Goal: Download file/media

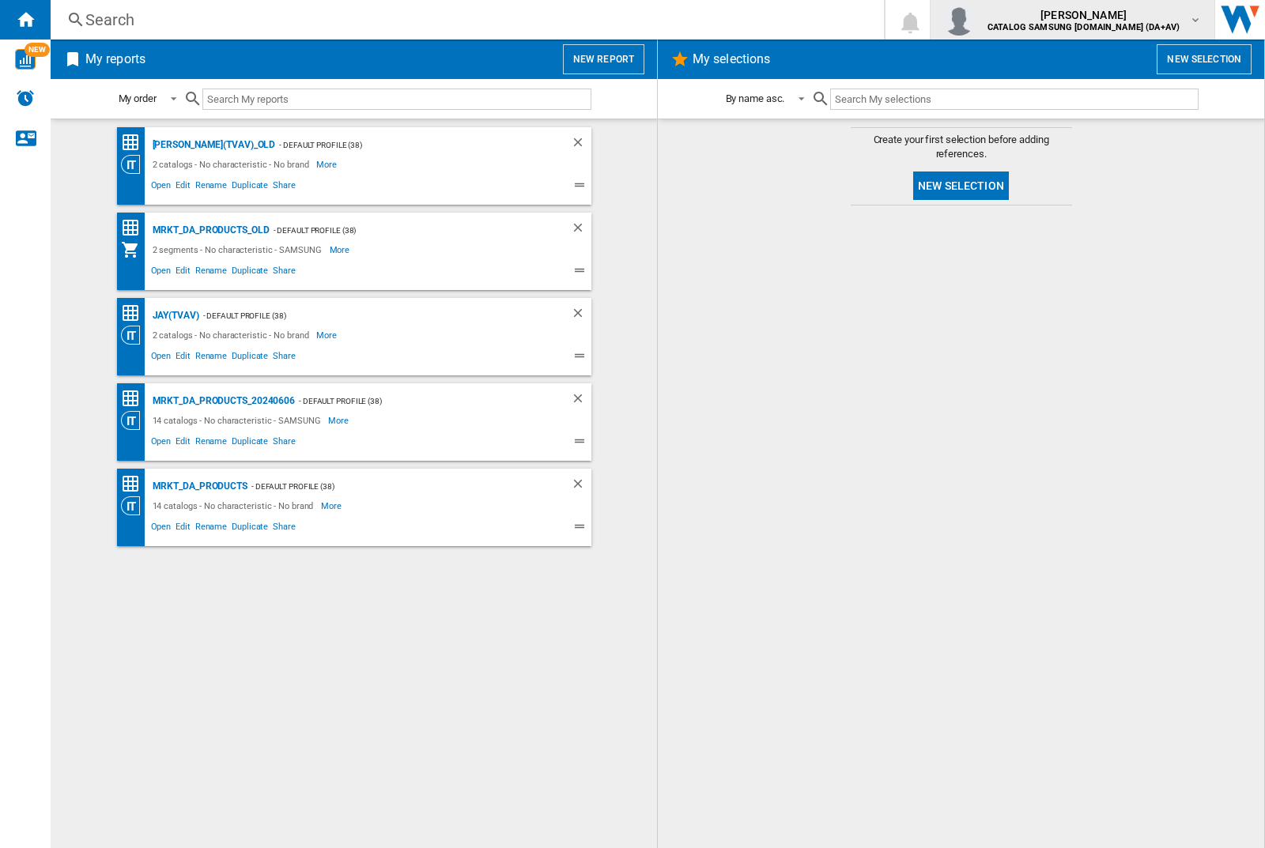
click at [975, 20] on img "button" at bounding box center [959, 20] width 32 height 32
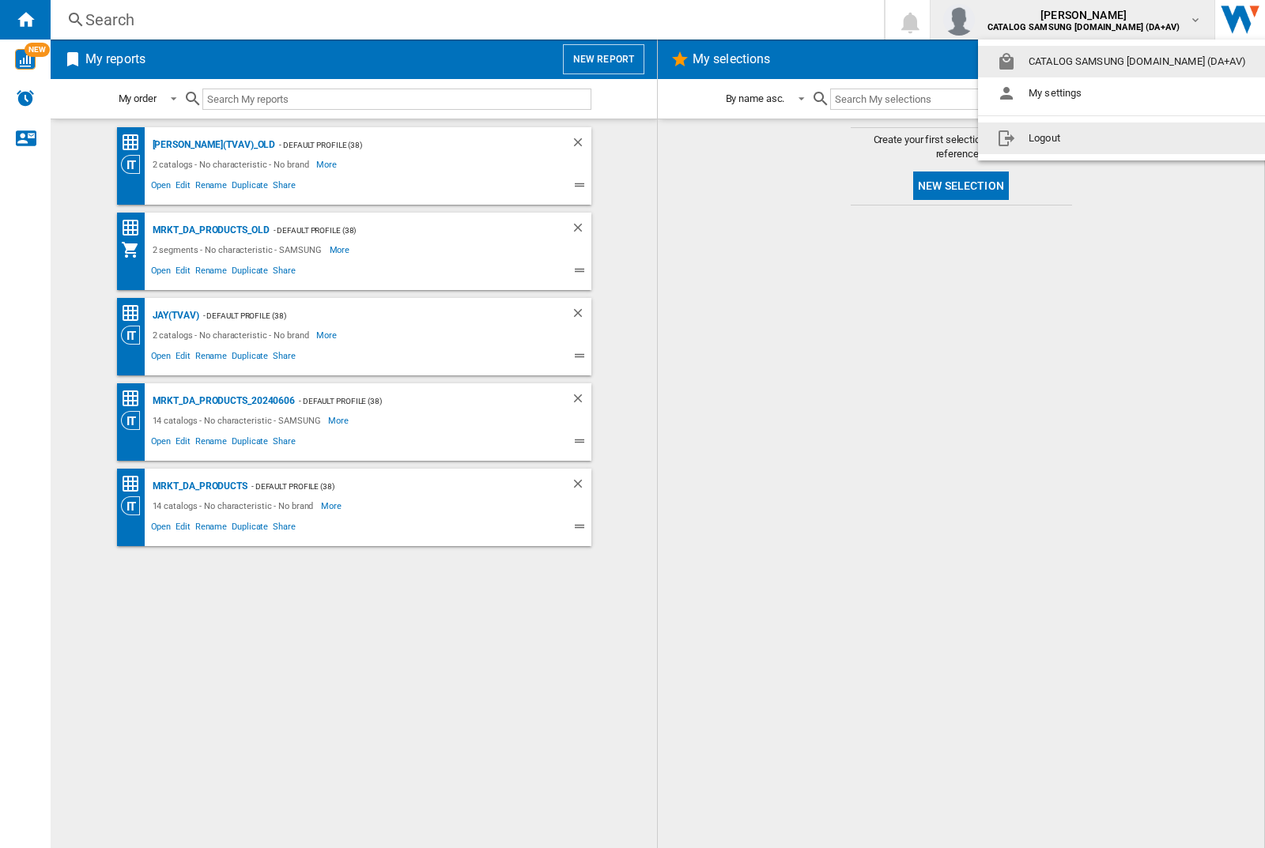
click at [1099, 138] on button "Logout" at bounding box center [1124, 139] width 293 height 32
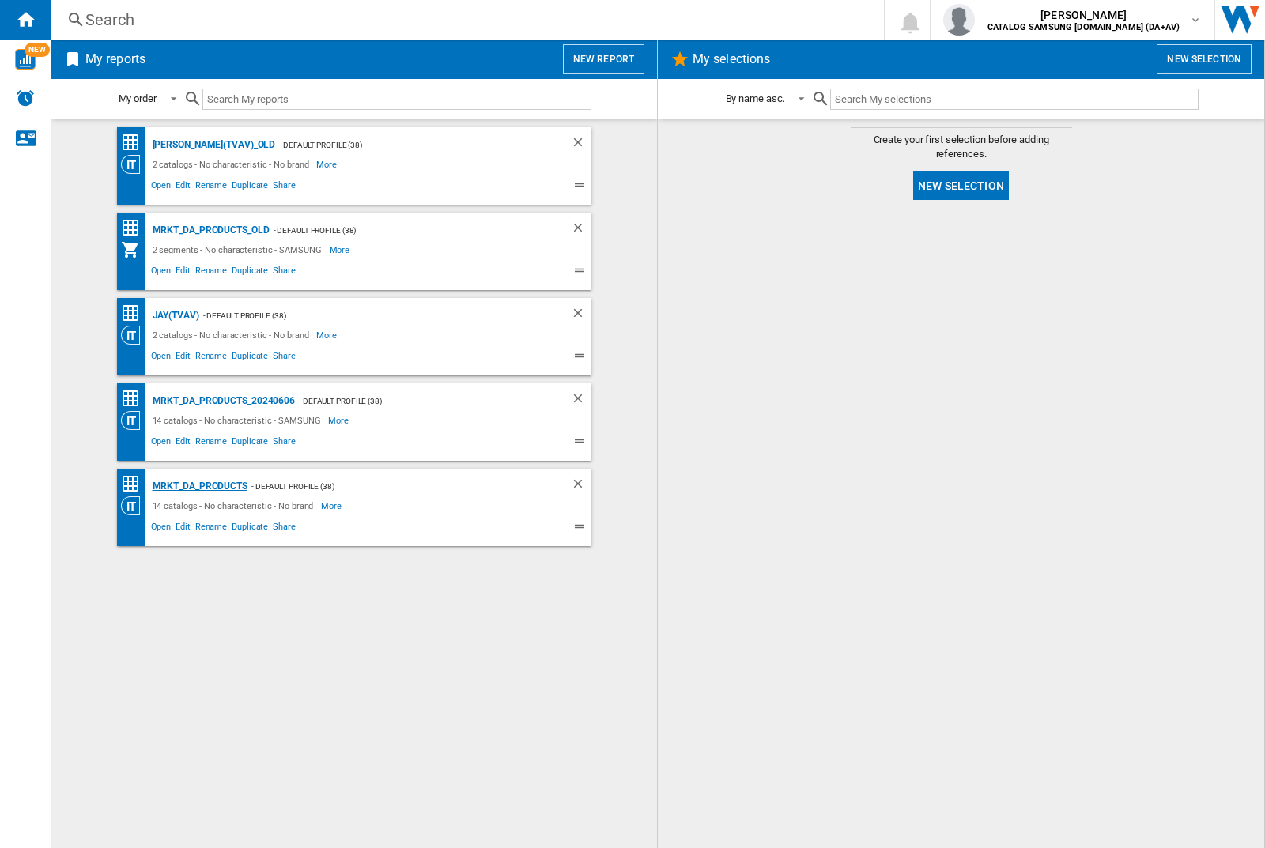
click at [199, 486] on div "MRKT_DA_PRODUCTS" at bounding box center [198, 487] width 99 height 20
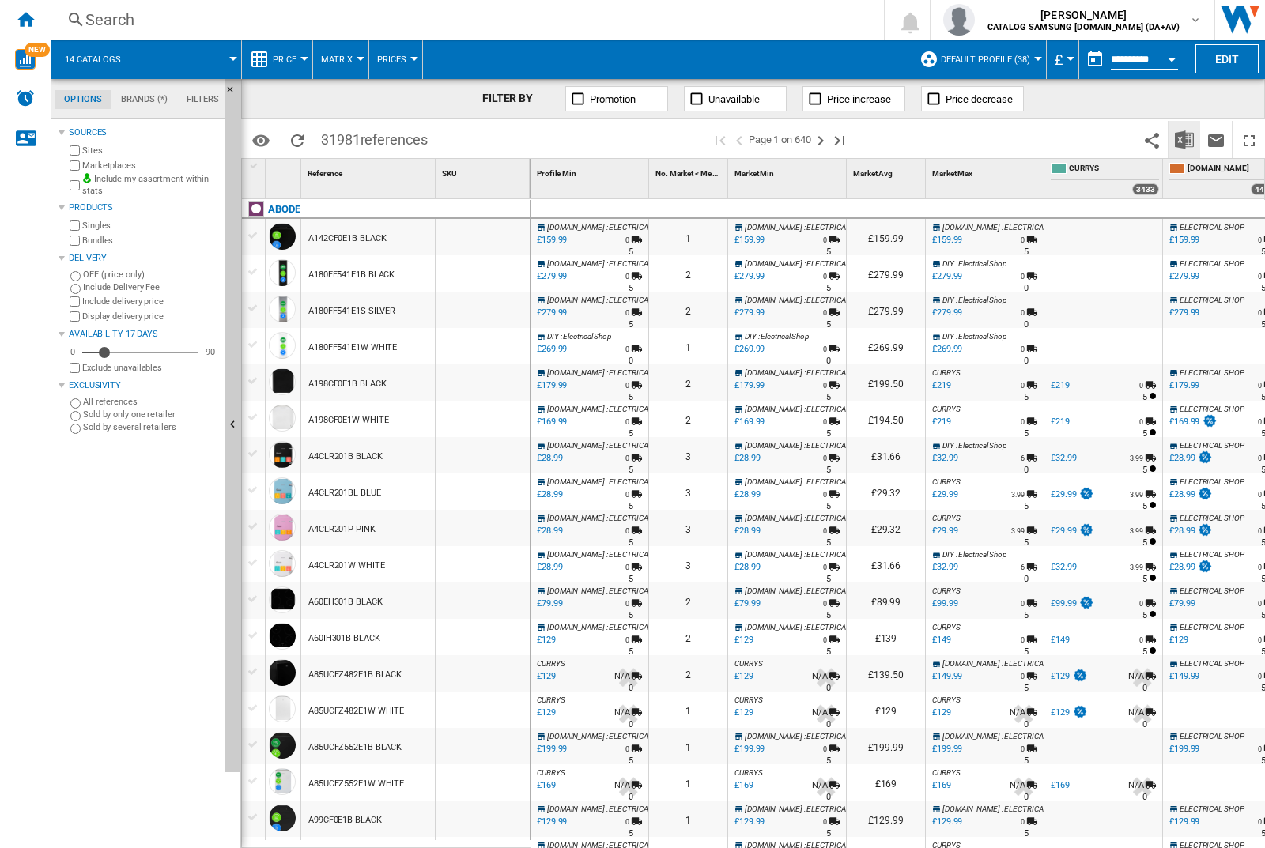
click at [1183, 138] on img "Download in Excel" at bounding box center [1183, 139] width 19 height 19
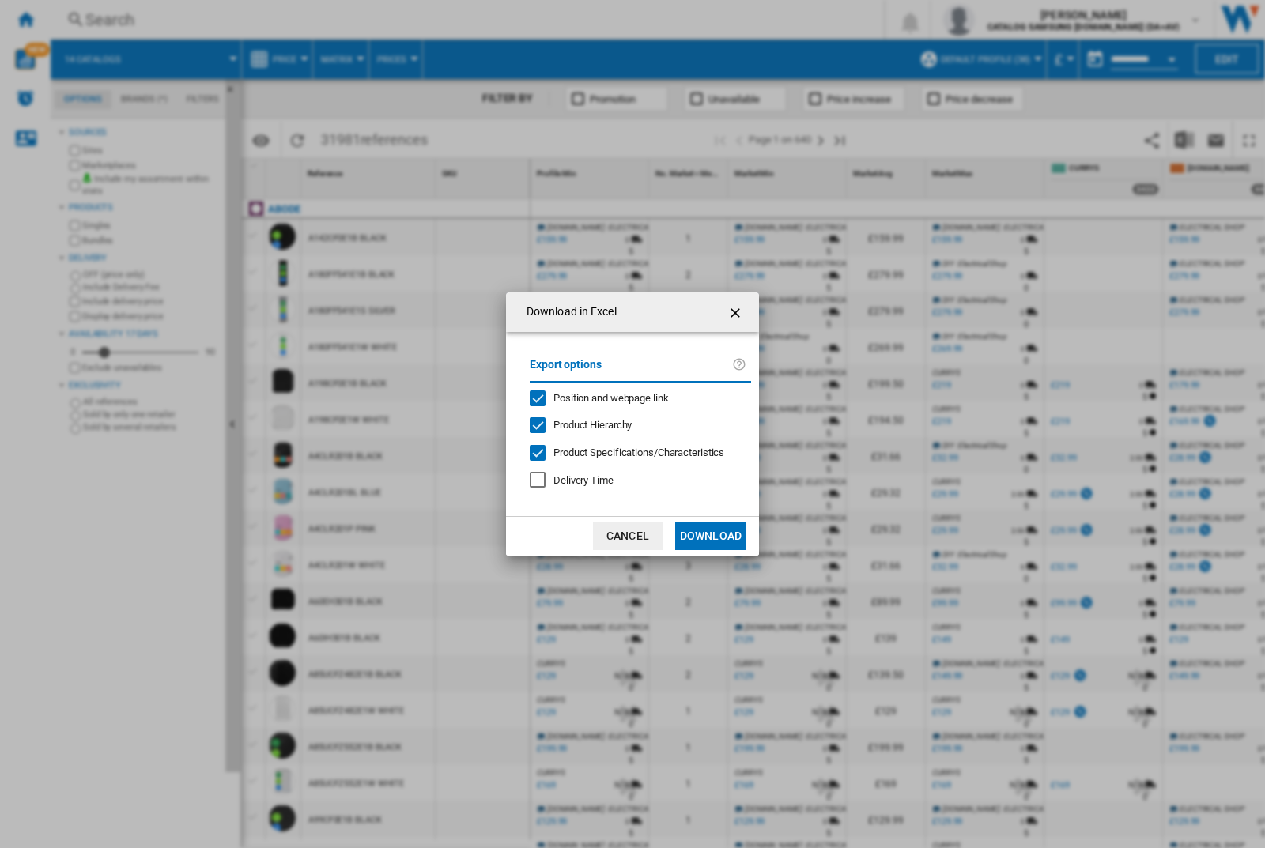
click at [600, 397] on span "Position and webpage link" at bounding box center [610, 398] width 115 height 12
click at [711, 536] on button "Download" at bounding box center [710, 536] width 71 height 28
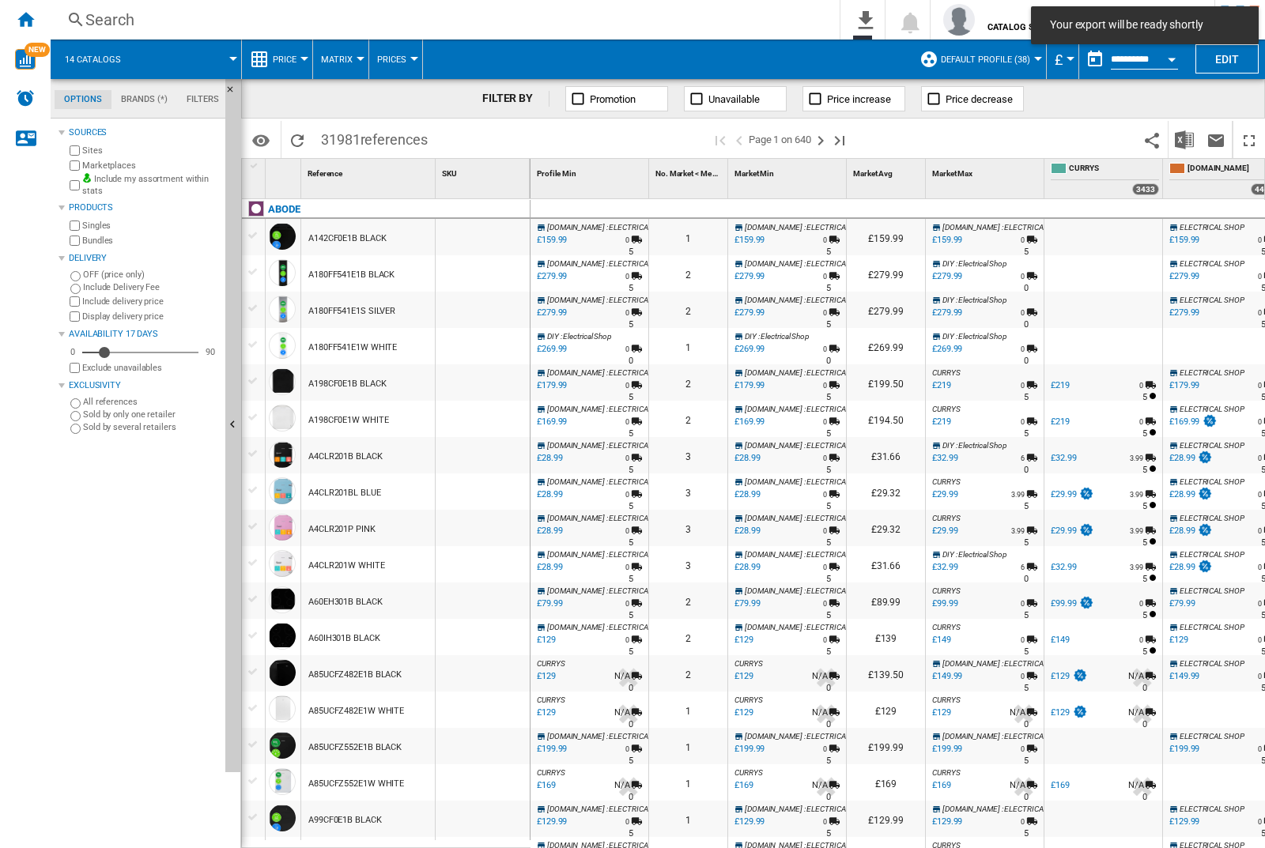
click at [488, 234] on div at bounding box center [482, 237] width 94 height 36
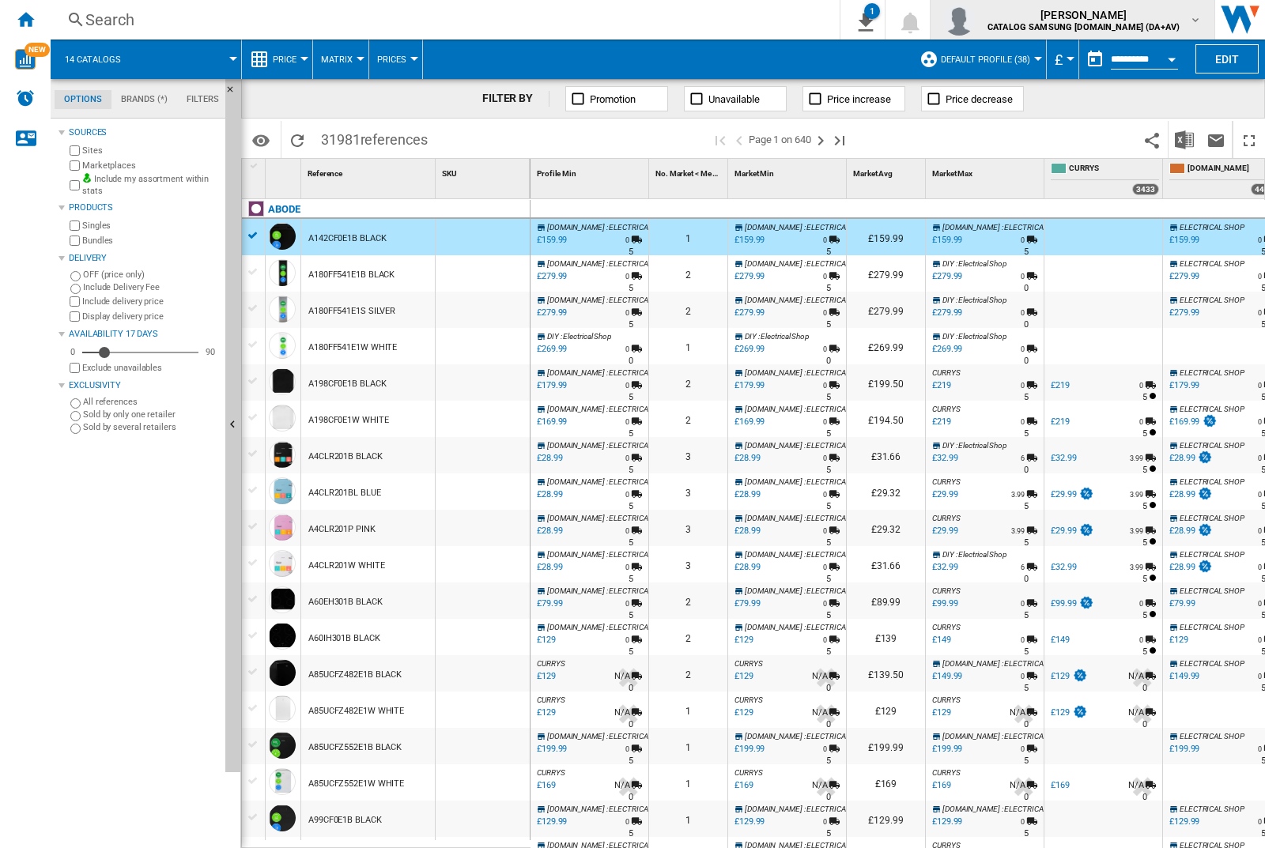
click at [975, 20] on img "button" at bounding box center [959, 20] width 32 height 32
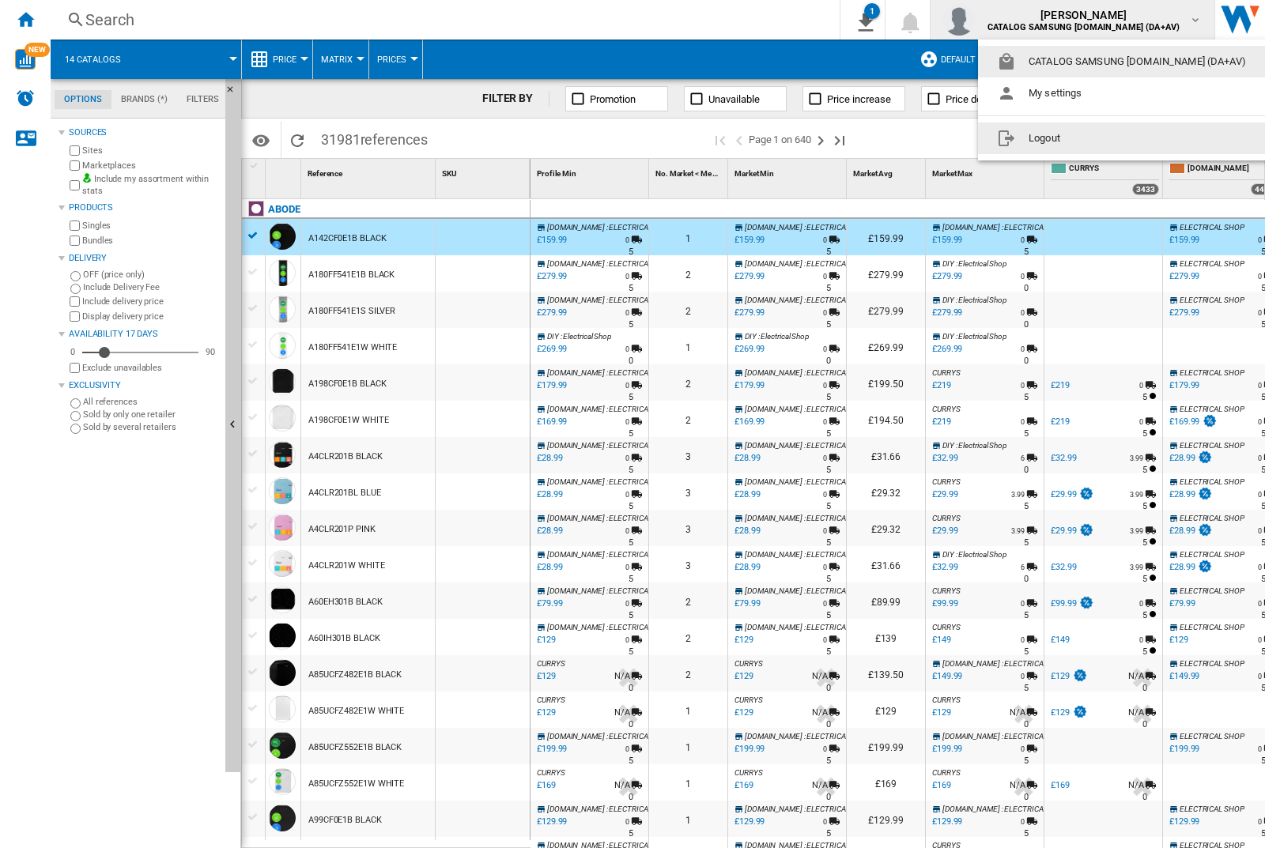
click at [1099, 138] on button "Logout" at bounding box center [1124, 139] width 293 height 32
